Goal: Information Seeking & Learning: Learn about a topic

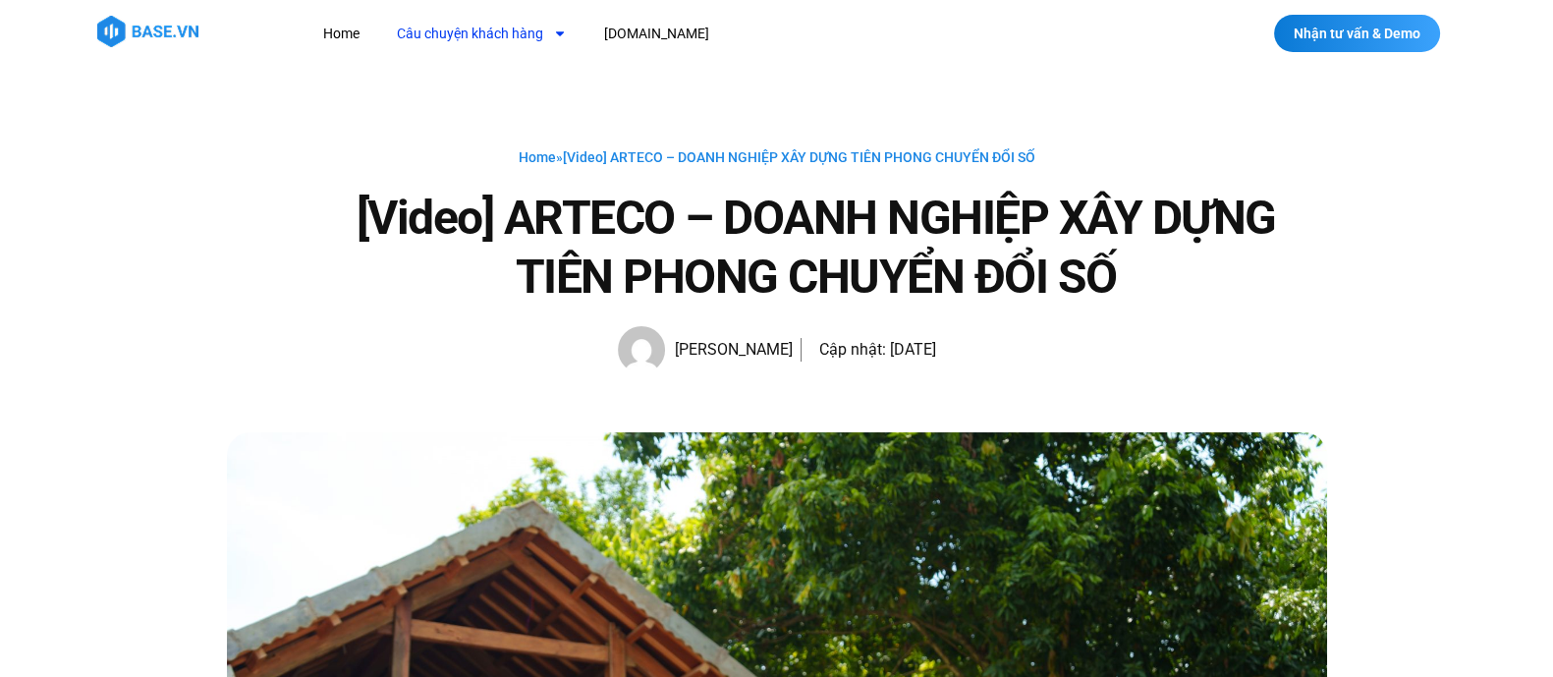
click at [489, 27] on link "Câu chuyện khách hàng" at bounding box center [481, 34] width 199 height 36
click at [429, 124] on link "Sản xuất" at bounding box center [446, 119] width 128 height 45
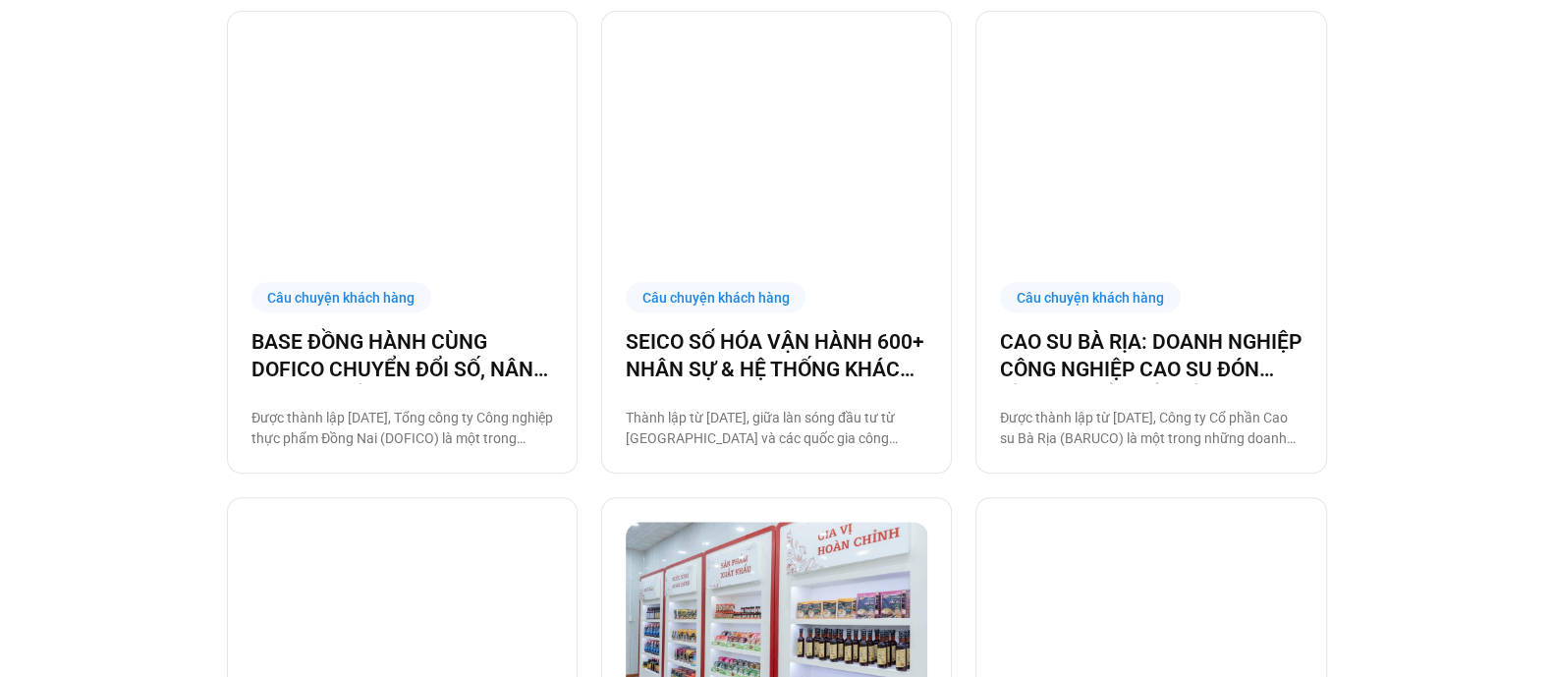
scroll to position [1061, 0]
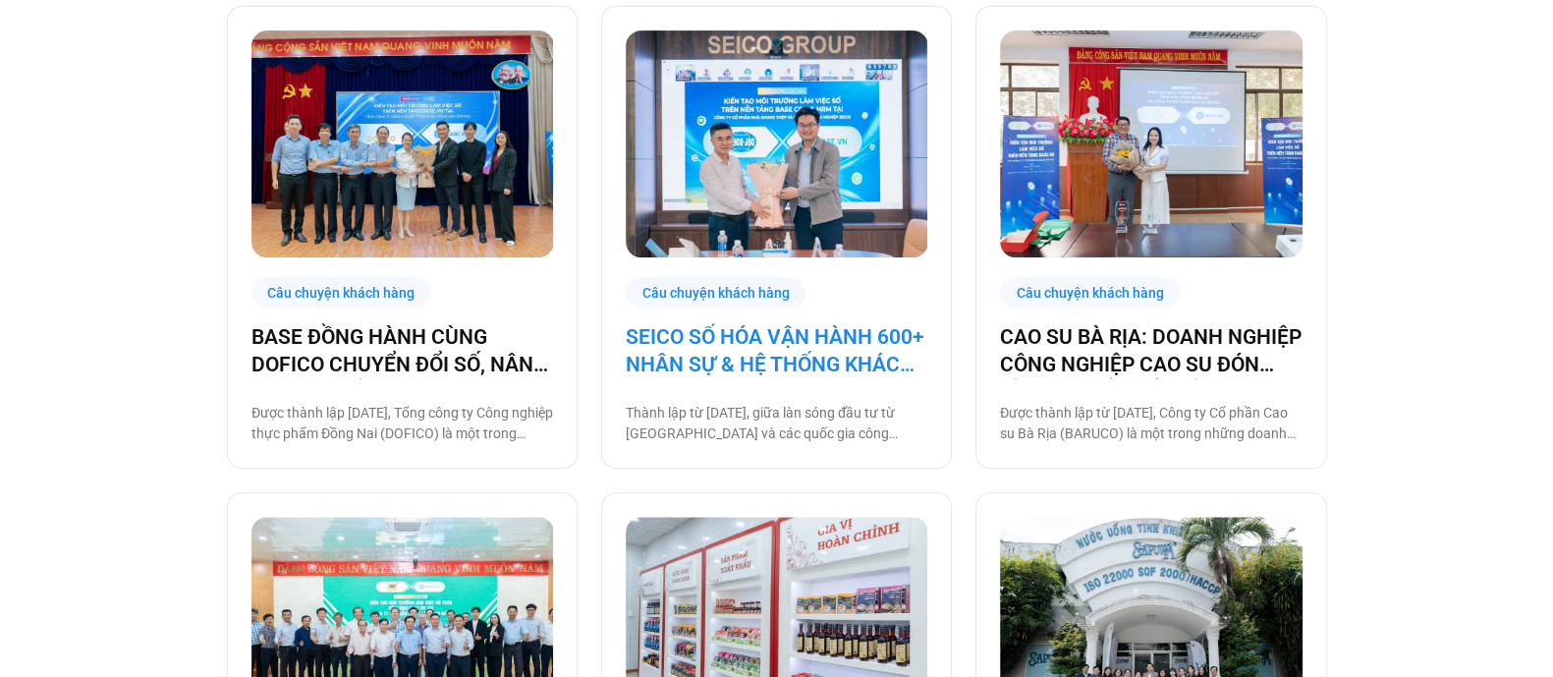
click at [715, 353] on link "SEICO SỐ HÓA VẬN HÀNH 600+ NHÂN SỰ & HỆ THỐNG KHÁCH HÀNG CÙNG BASE.VN" at bounding box center [777, 350] width 302 height 55
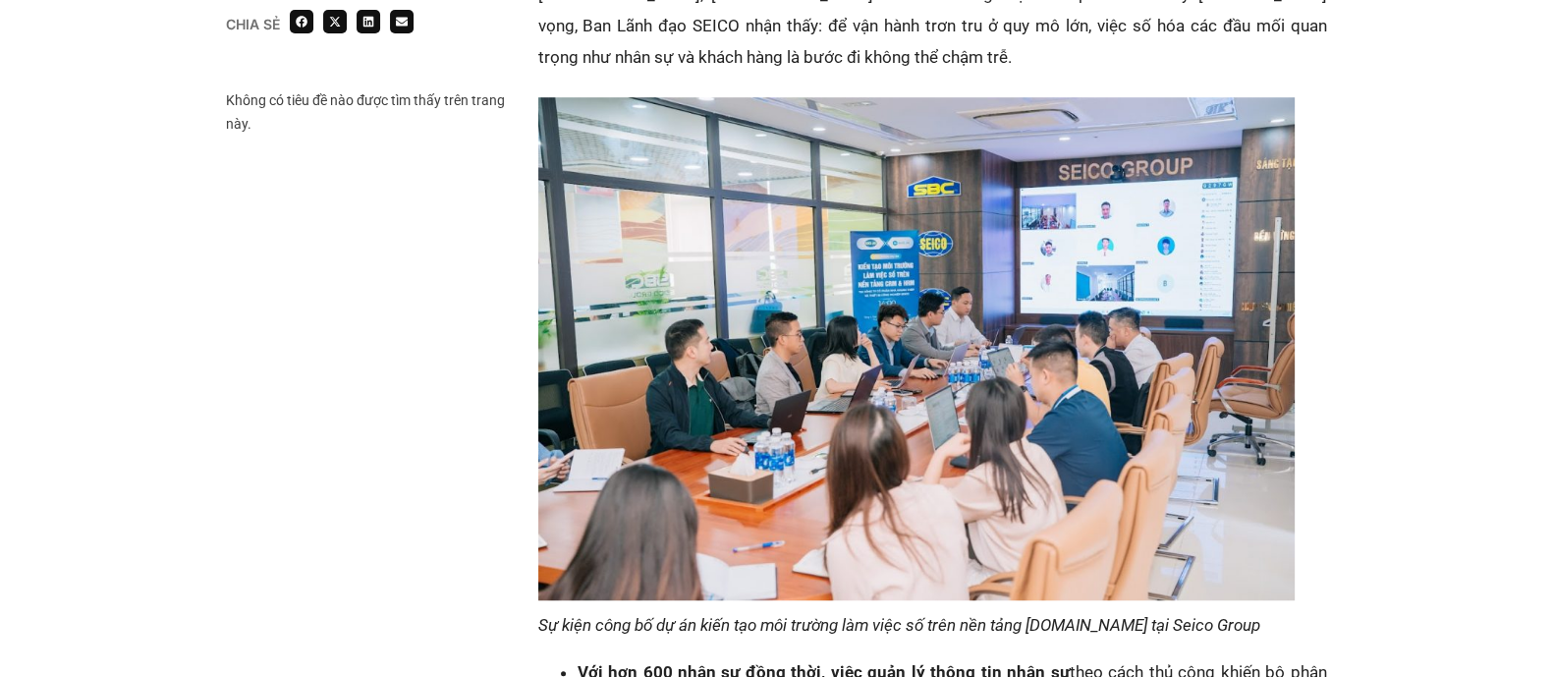
scroll to position [1516, 0]
